Goal: Transaction & Acquisition: Purchase product/service

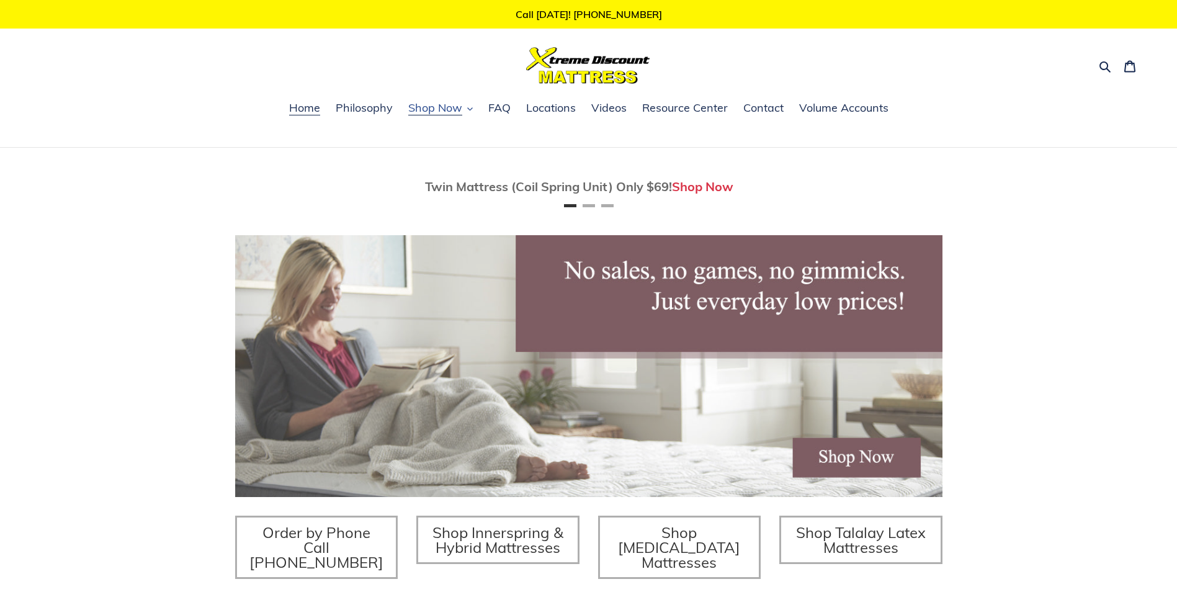
click at [434, 111] on span "Shop Now" at bounding box center [435, 108] width 54 height 15
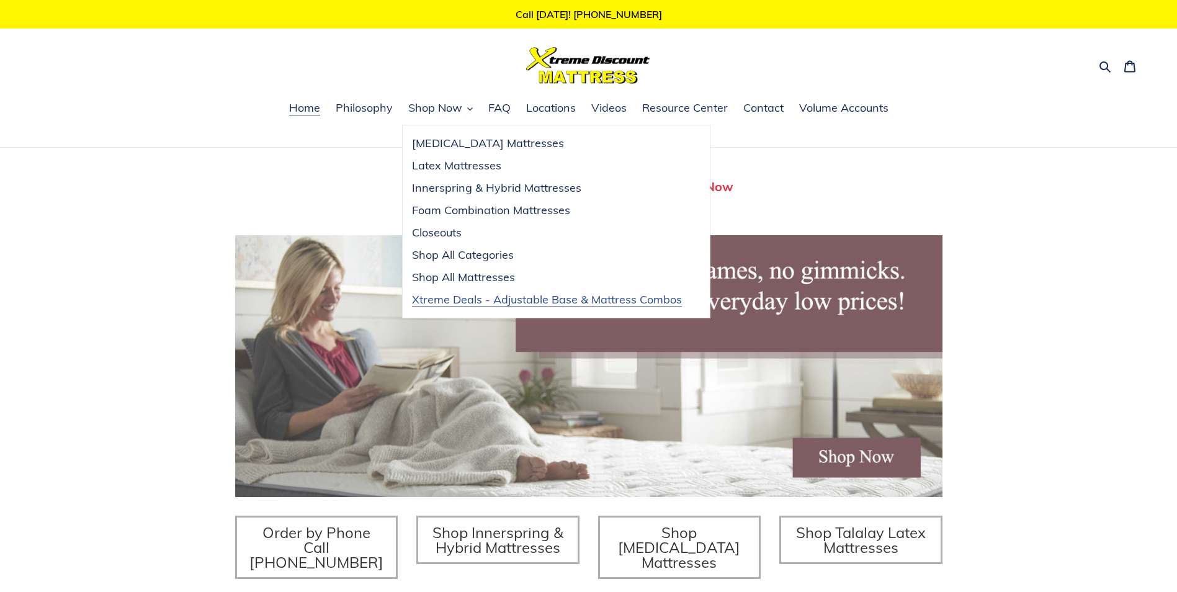
click at [520, 300] on span "Xtreme Deals - Adjustable Base & Mattress Combos" at bounding box center [547, 299] width 270 height 15
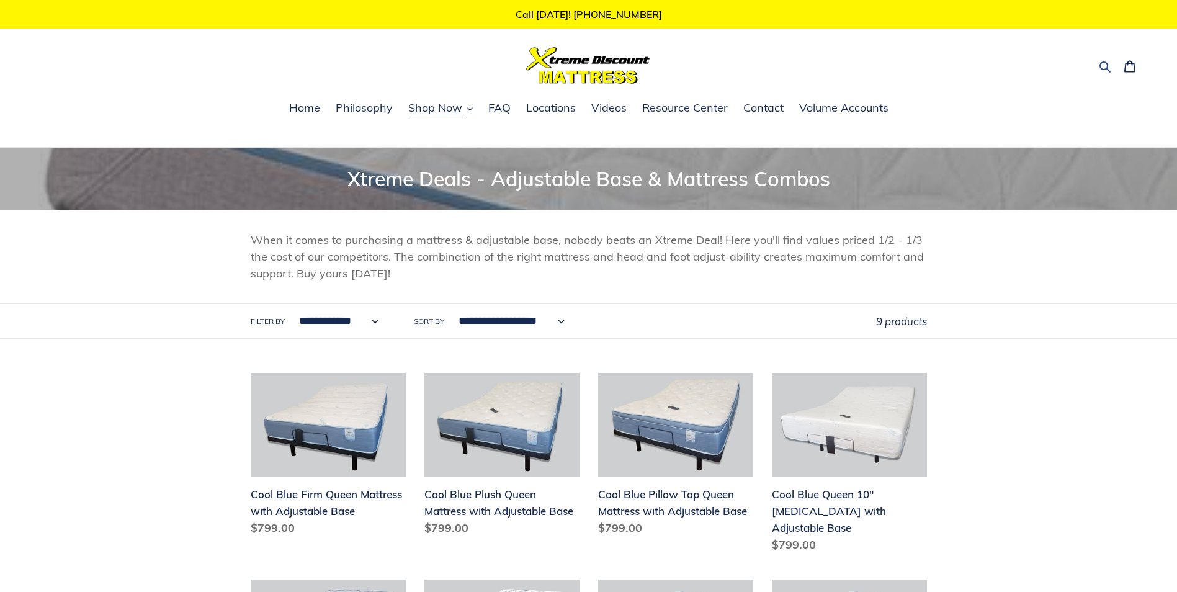
click at [1103, 63] on icon "button" at bounding box center [1105, 66] width 12 height 12
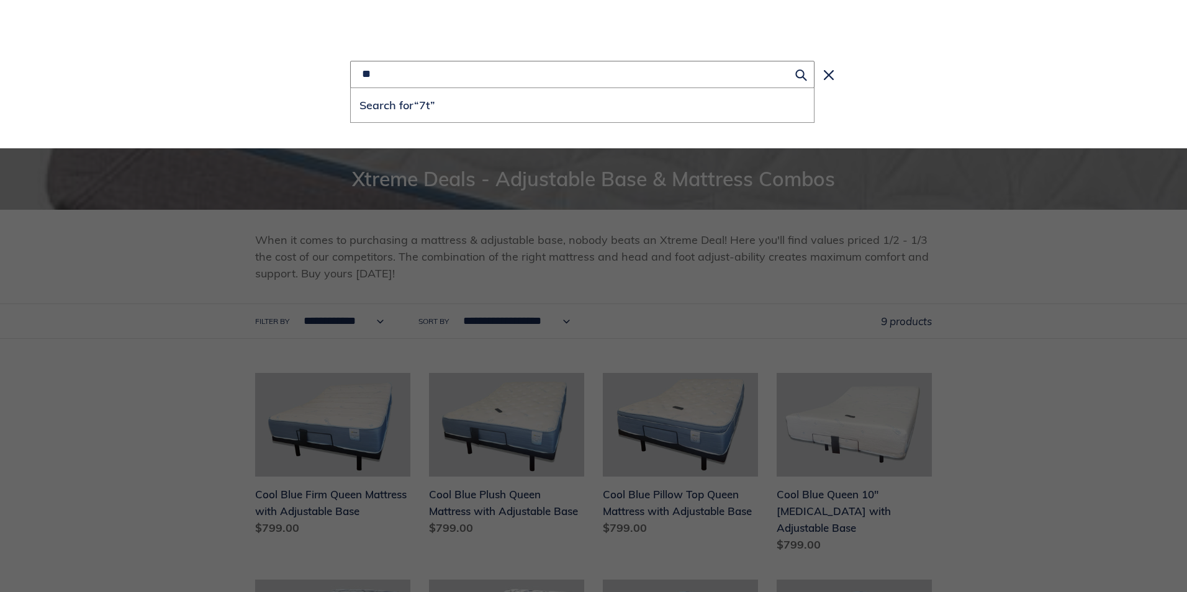
type input "**"
click at [351, 88] on button "Search for “7t”" at bounding box center [582, 105] width 463 height 34
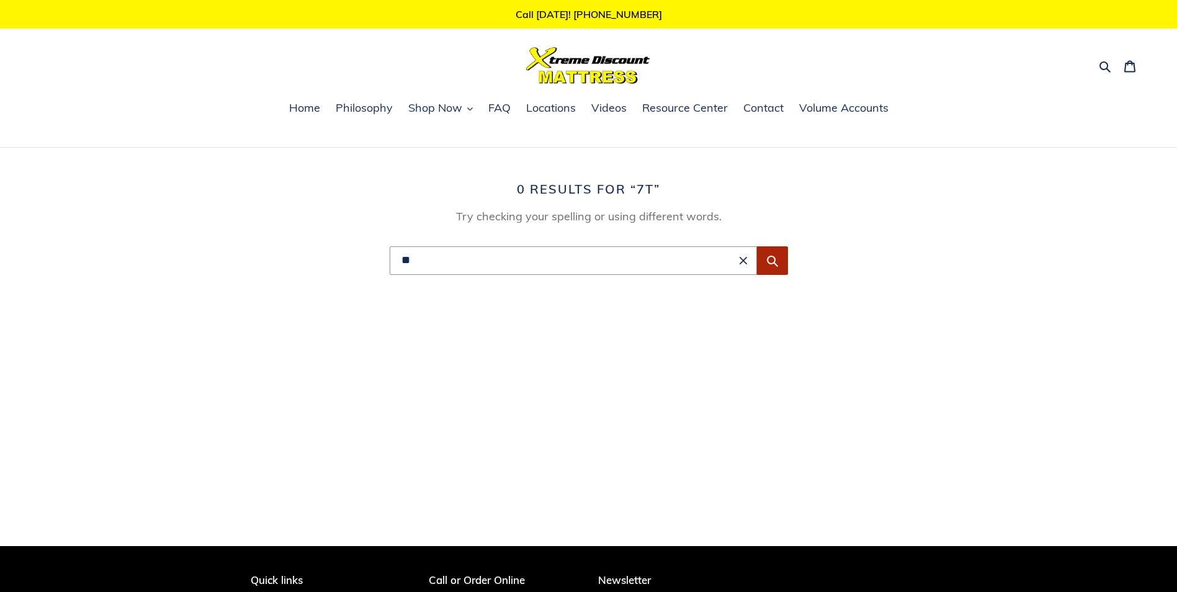
click at [778, 259] on icon "Submit" at bounding box center [772, 260] width 12 height 12
